Goal: Information Seeking & Learning: Learn about a topic

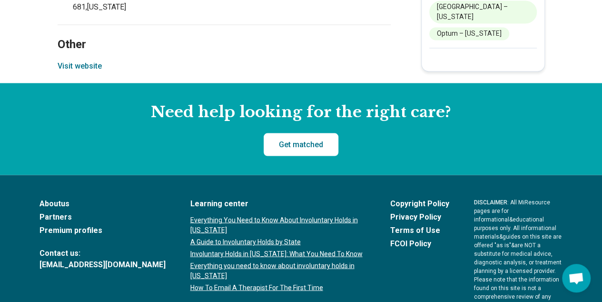
scroll to position [901, 0]
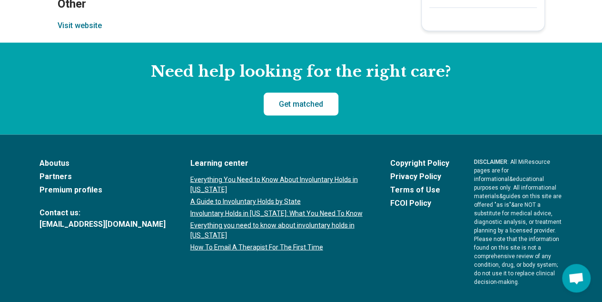
click at [54, 157] on link "About us" at bounding box center [103, 162] width 126 height 11
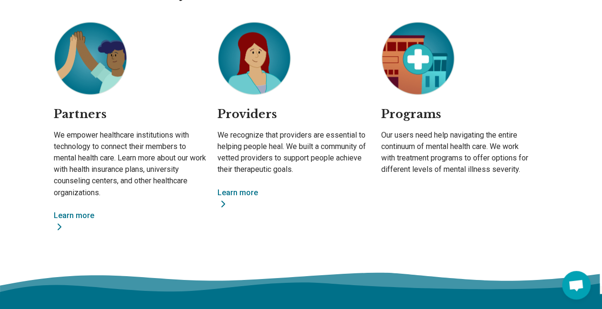
scroll to position [671, 0]
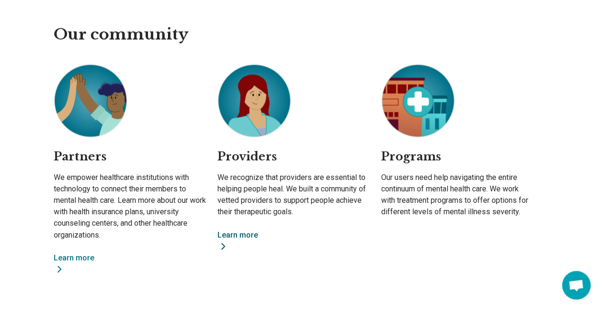
click at [243, 235] on link "Learn more" at bounding box center [294, 240] width 152 height 23
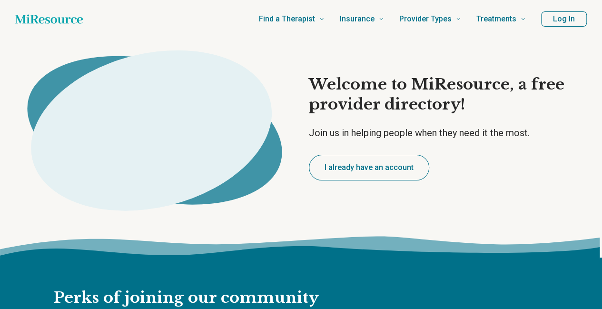
type textarea "*"
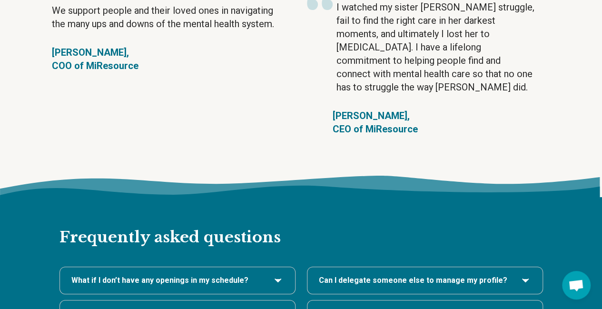
scroll to position [1905, 0]
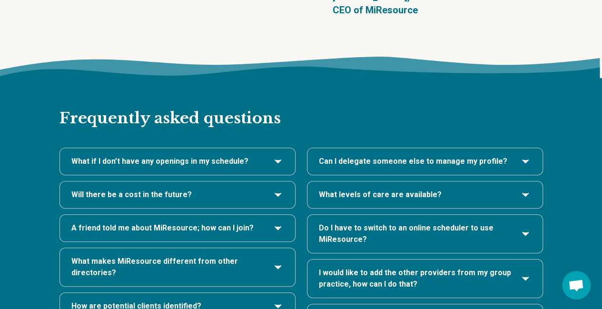
click at [262, 189] on h3 "Will there be a cost in the future?" at bounding box center [177, 194] width 212 height 11
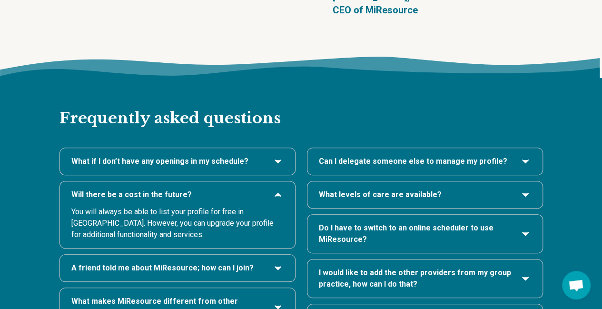
click at [135, 262] on span "A friend told me about MiResource; how can I join?" at bounding box center [162, 267] width 182 height 11
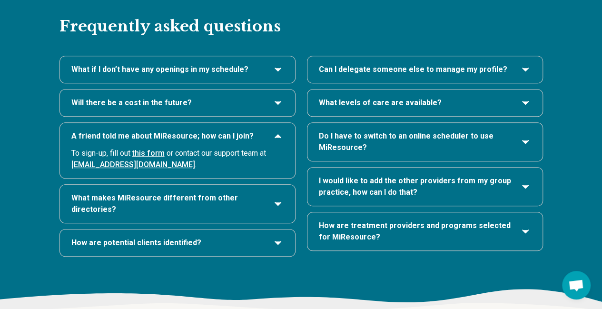
scroll to position [2000, 0]
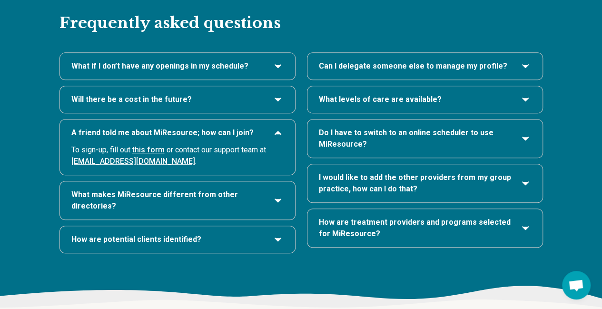
click at [252, 189] on span "What makes MiResource different from other directories?" at bounding box center [167, 200] width 193 height 23
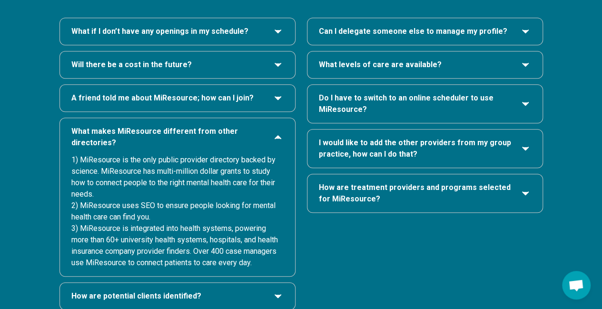
scroll to position [2048, 0]
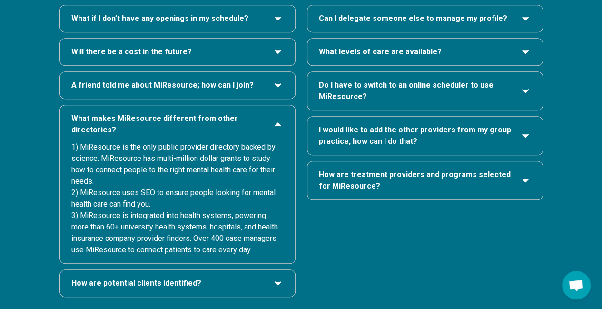
click at [141, 278] on span "How are potential clients identified?" at bounding box center [136, 283] width 130 height 11
